Goal: Transaction & Acquisition: Register for event/course

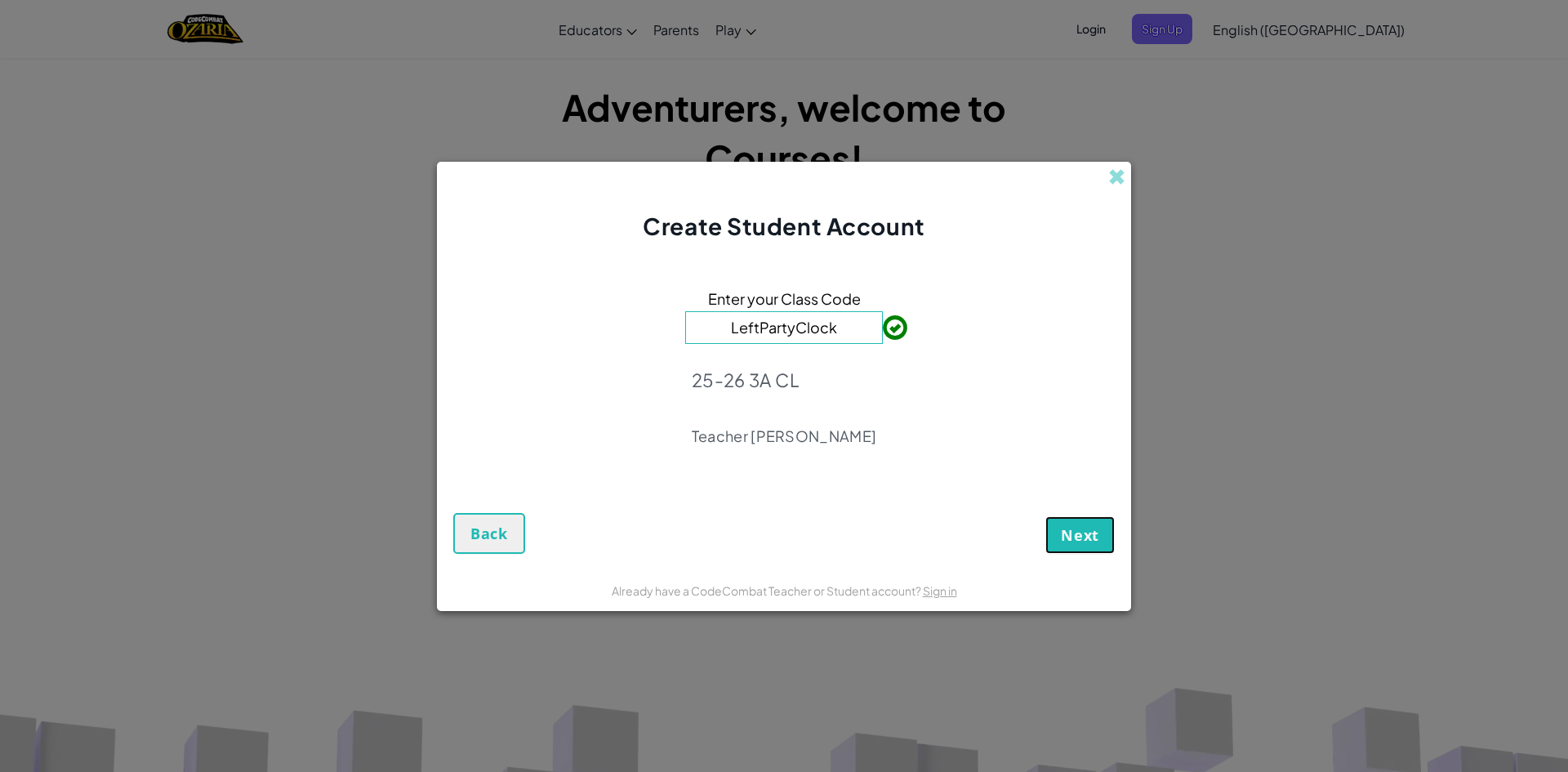
click at [1092, 526] on span "Next" at bounding box center [1079, 535] width 38 height 20
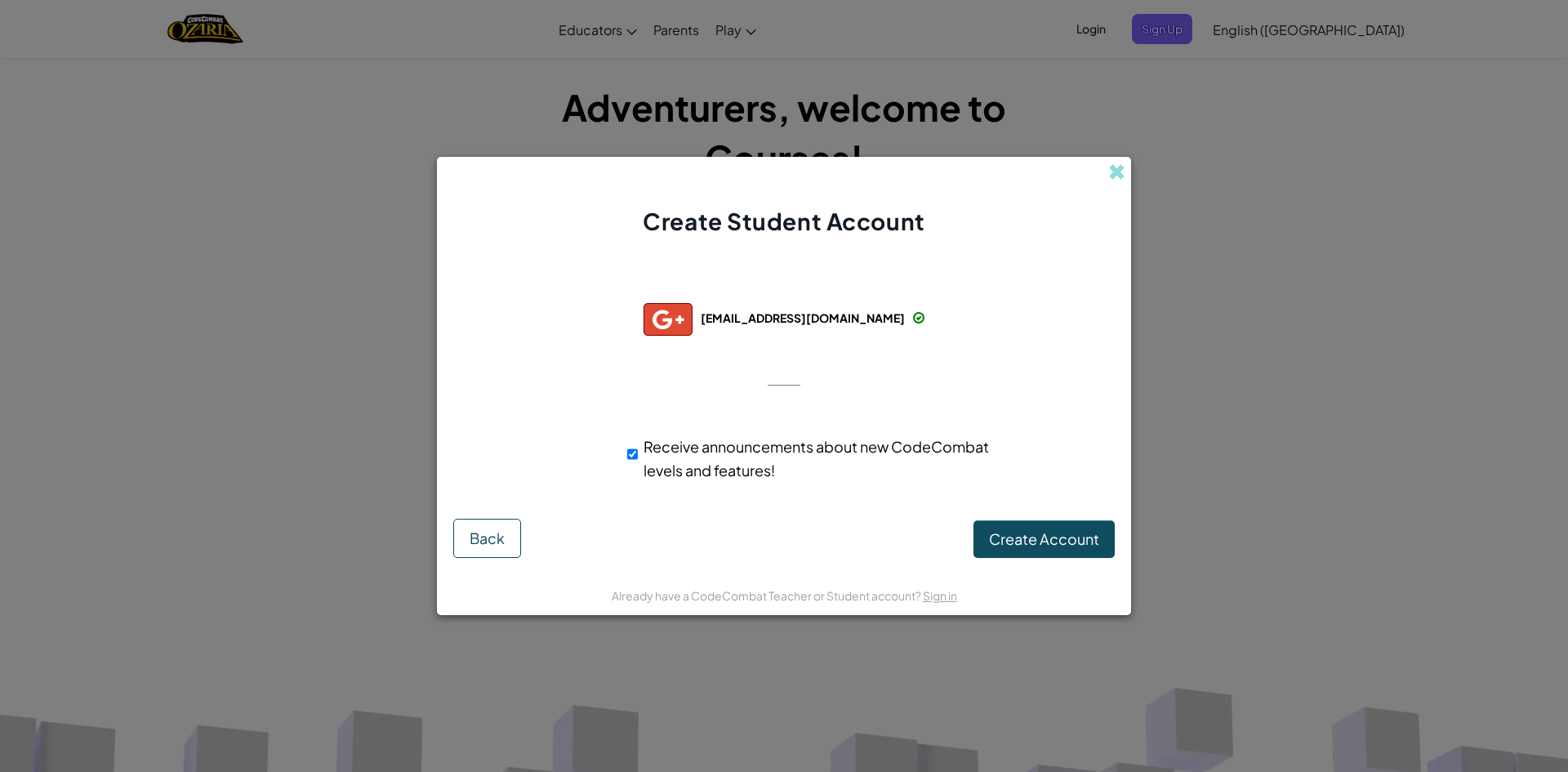
click at [693, 319] on img at bounding box center [668, 319] width 49 height 32
click at [1021, 547] on span "Create Account" at bounding box center [1044, 539] width 110 height 19
click at [1021, 544] on button "Create Account" at bounding box center [1044, 539] width 141 height 38
click at [634, 459] on input "Receive announcements about new CodeCombat levels and features!" at bounding box center [633, 454] width 10 height 32
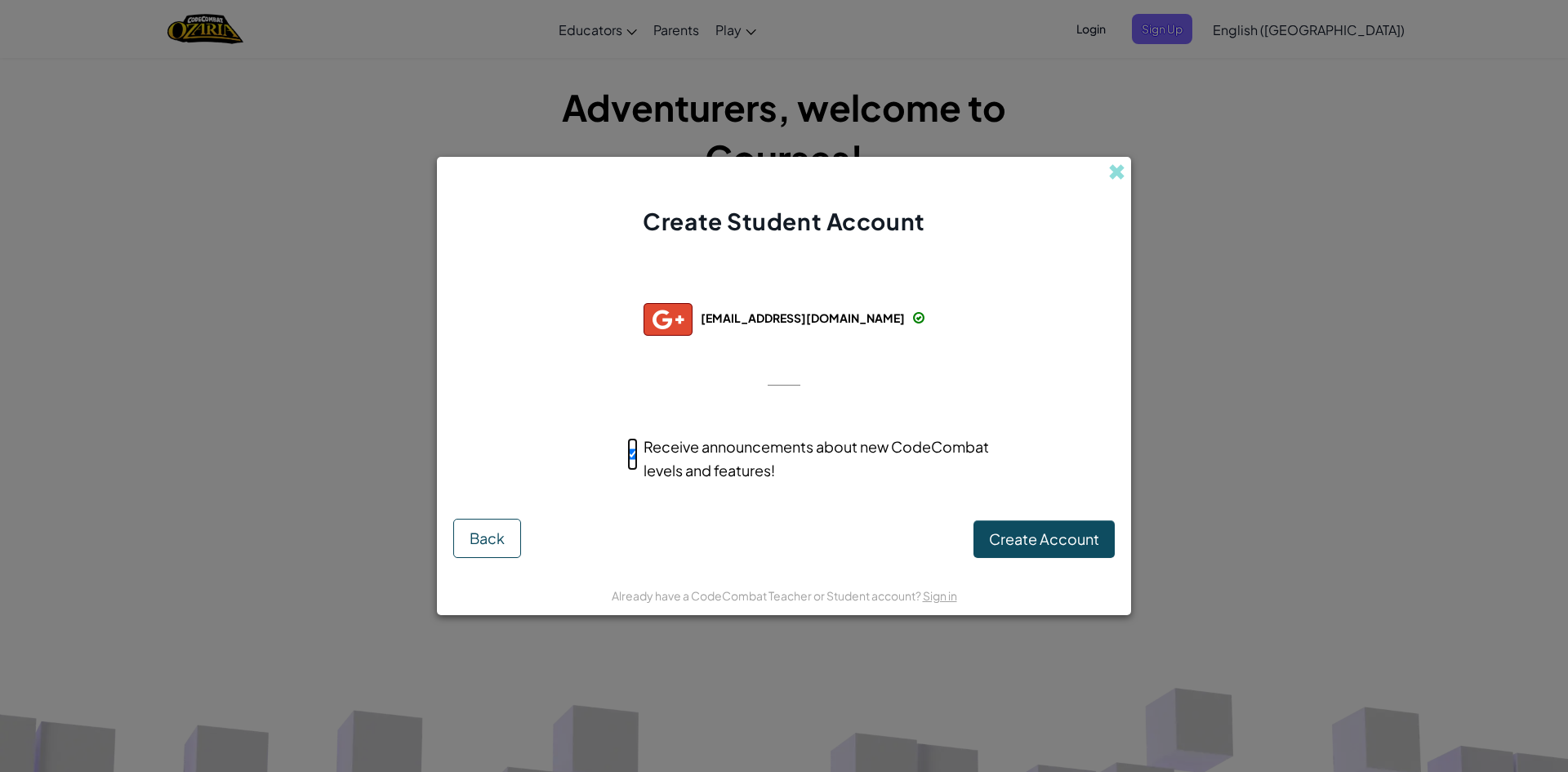
checkbox input "false"
click at [1027, 526] on button "Create Account" at bounding box center [1044, 539] width 141 height 38
click at [1023, 525] on button "Create Account" at bounding box center [1044, 539] width 141 height 38
click at [507, 542] on button "Back" at bounding box center [487, 538] width 67 height 39
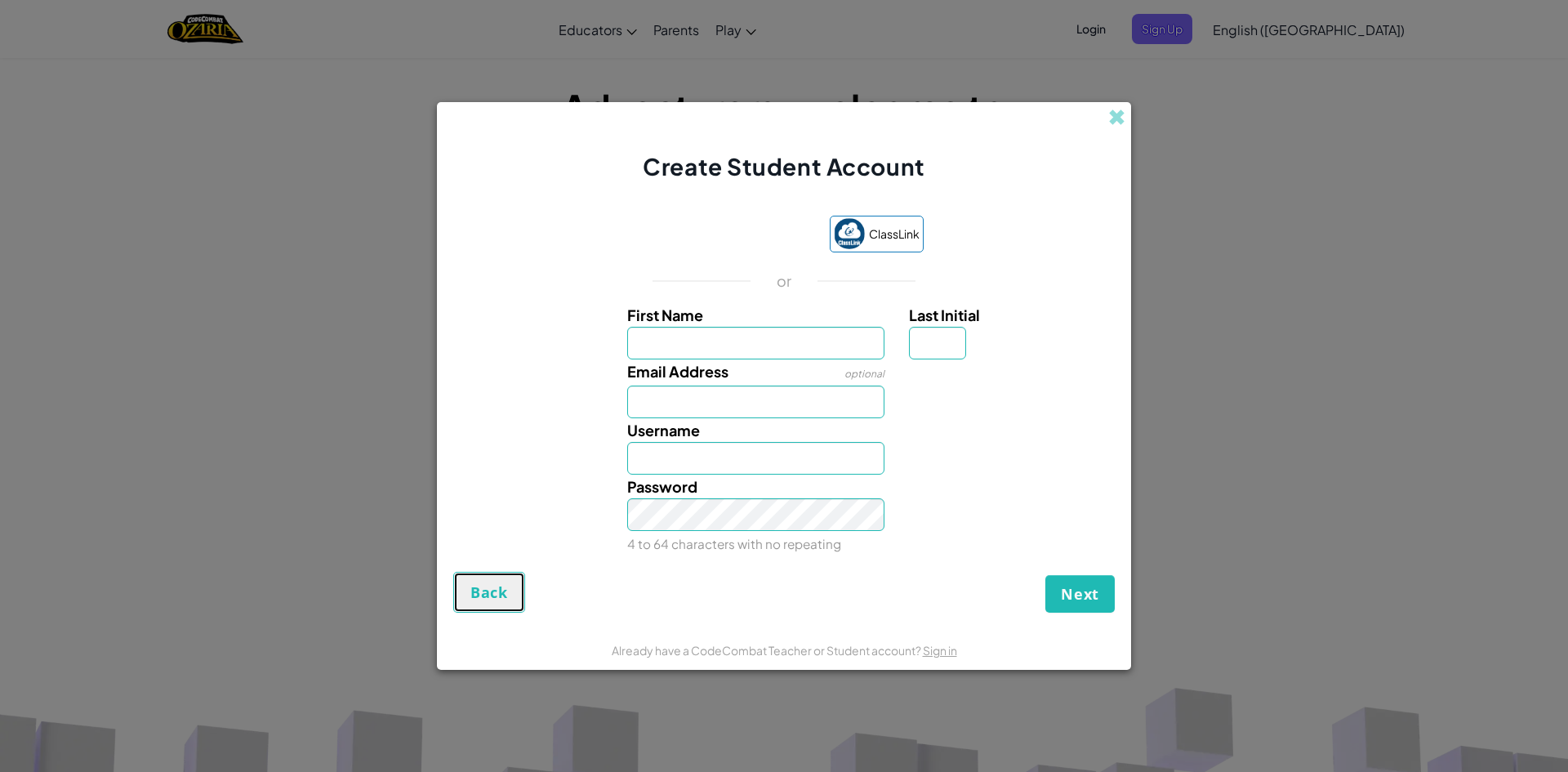
click at [488, 602] on span "Back" at bounding box center [489, 592] width 38 height 20
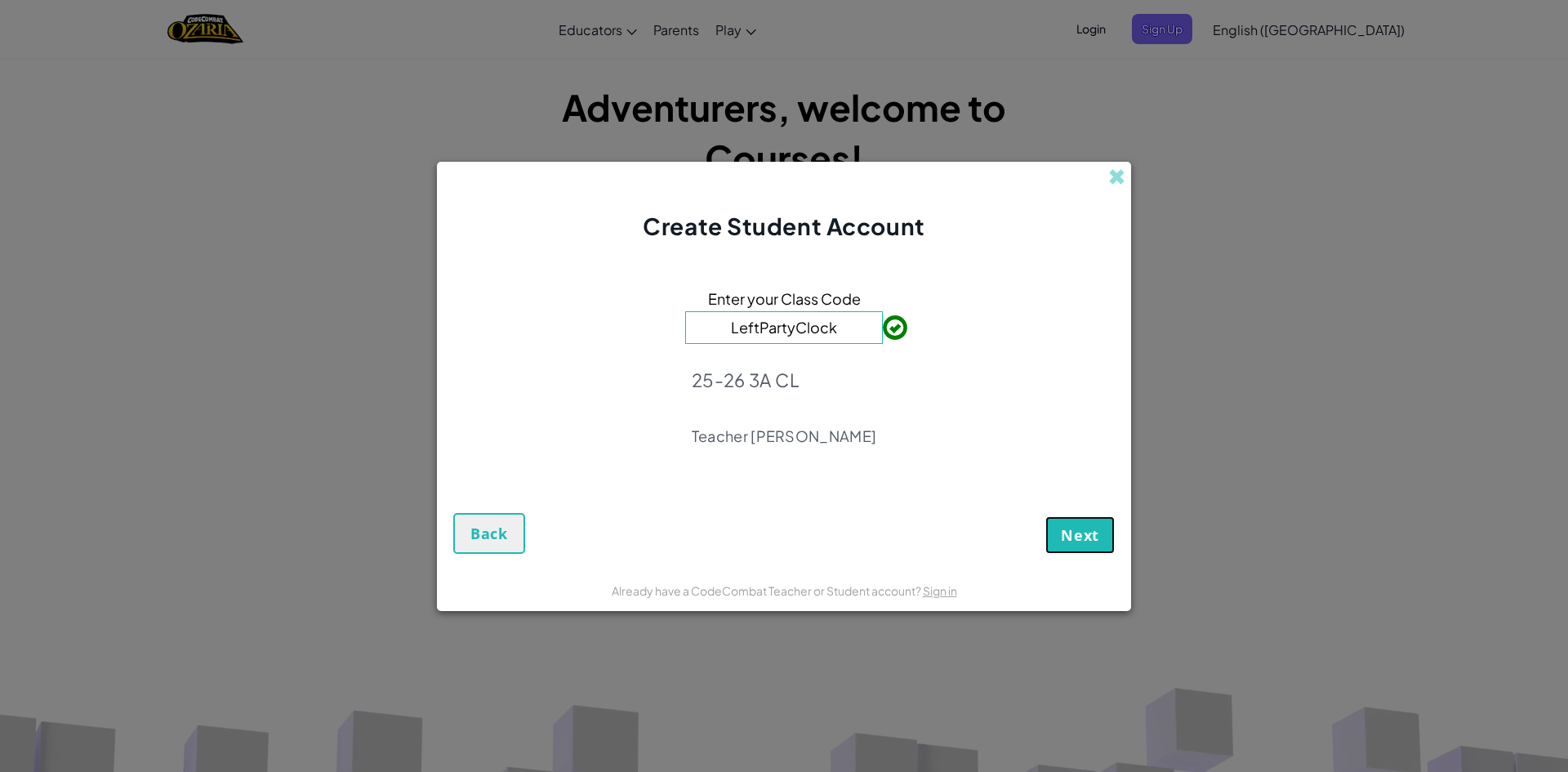
click at [1104, 544] on button "Next" at bounding box center [1079, 535] width 69 height 38
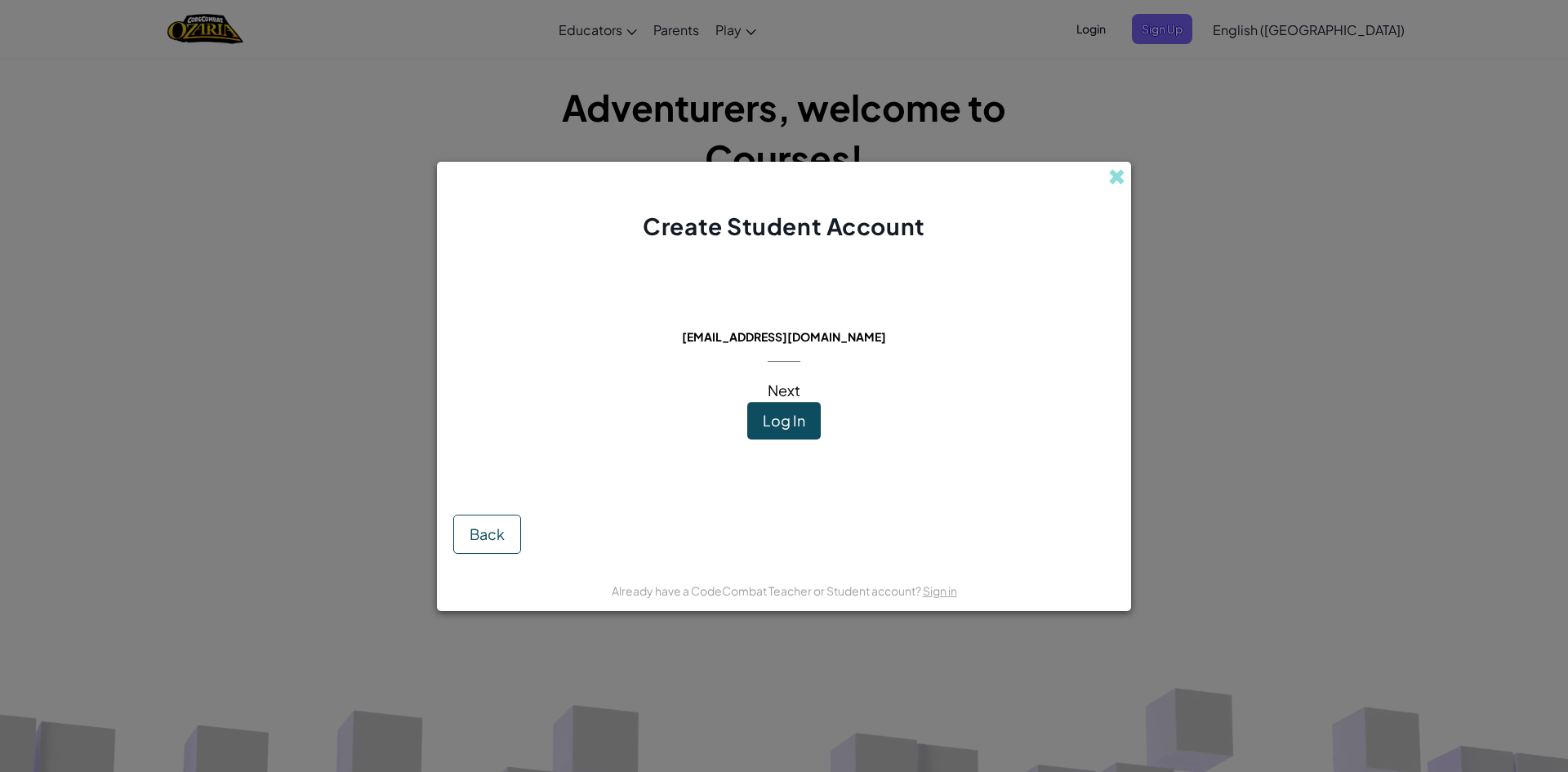
click at [794, 429] on span "Log In" at bounding box center [784, 420] width 43 height 19
